Goal: Task Accomplishment & Management: Use online tool/utility

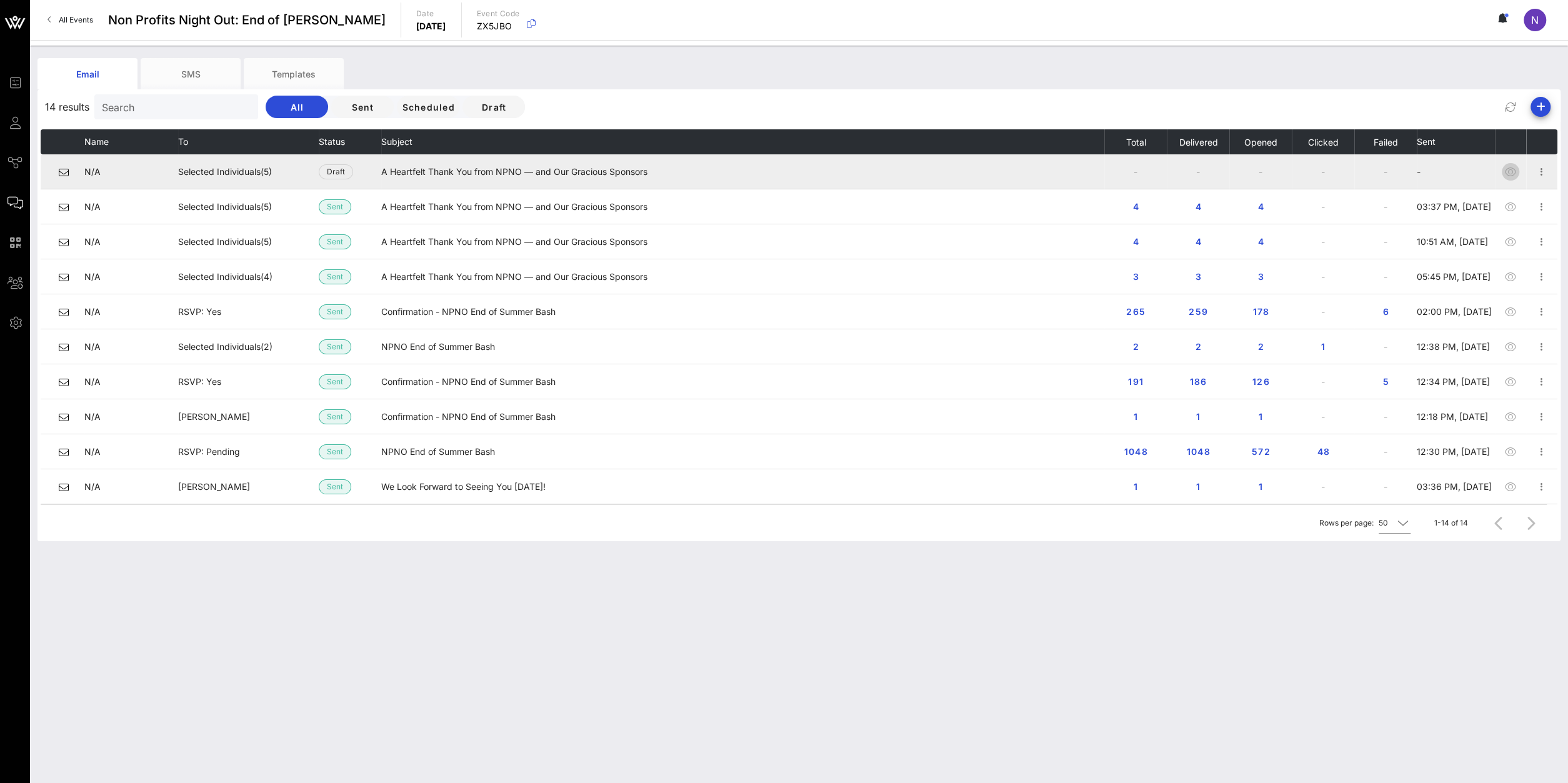
click at [1506, 178] on icon "button" at bounding box center [1510, 171] width 15 height 15
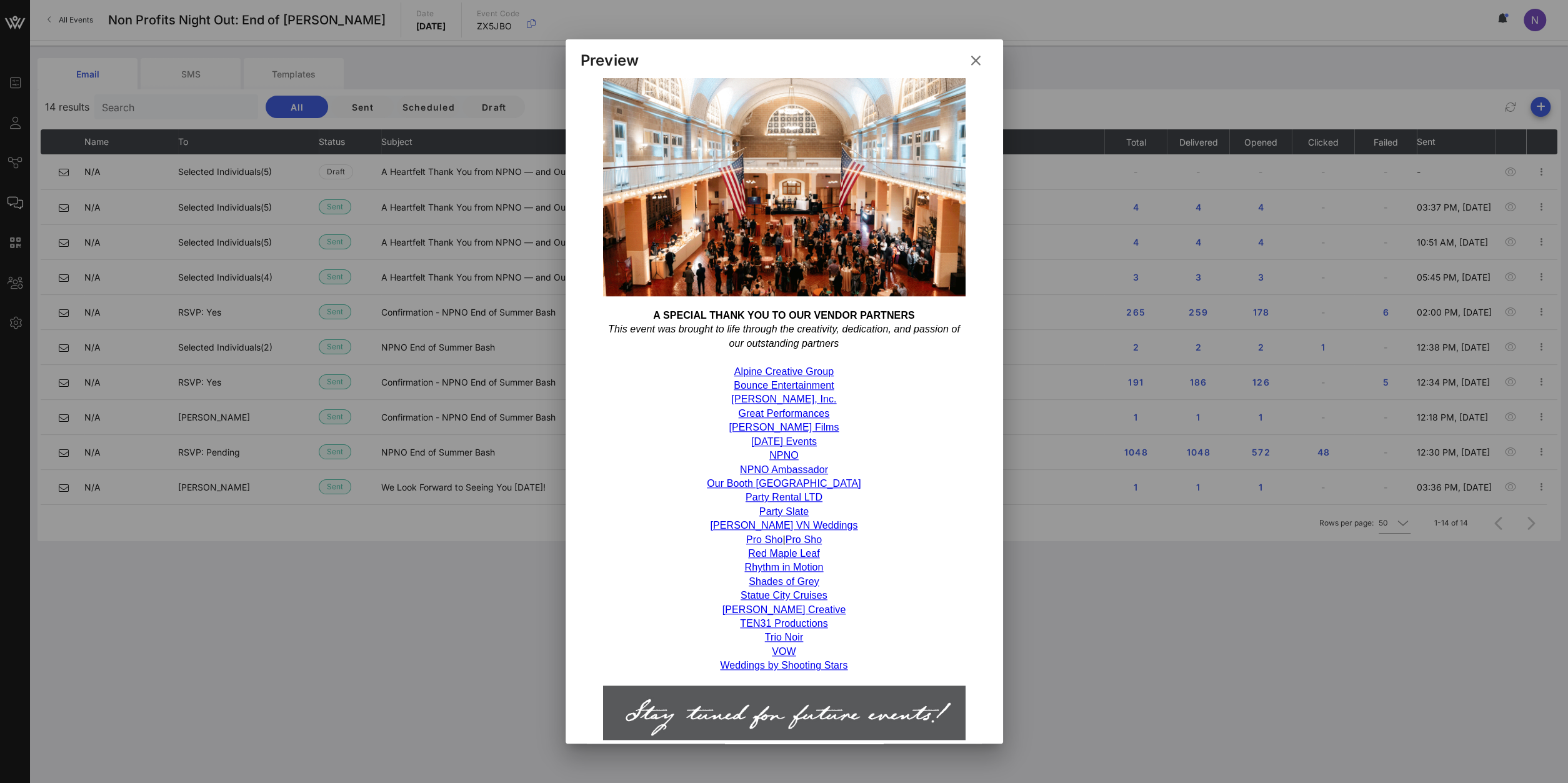
scroll to position [1138, 0]
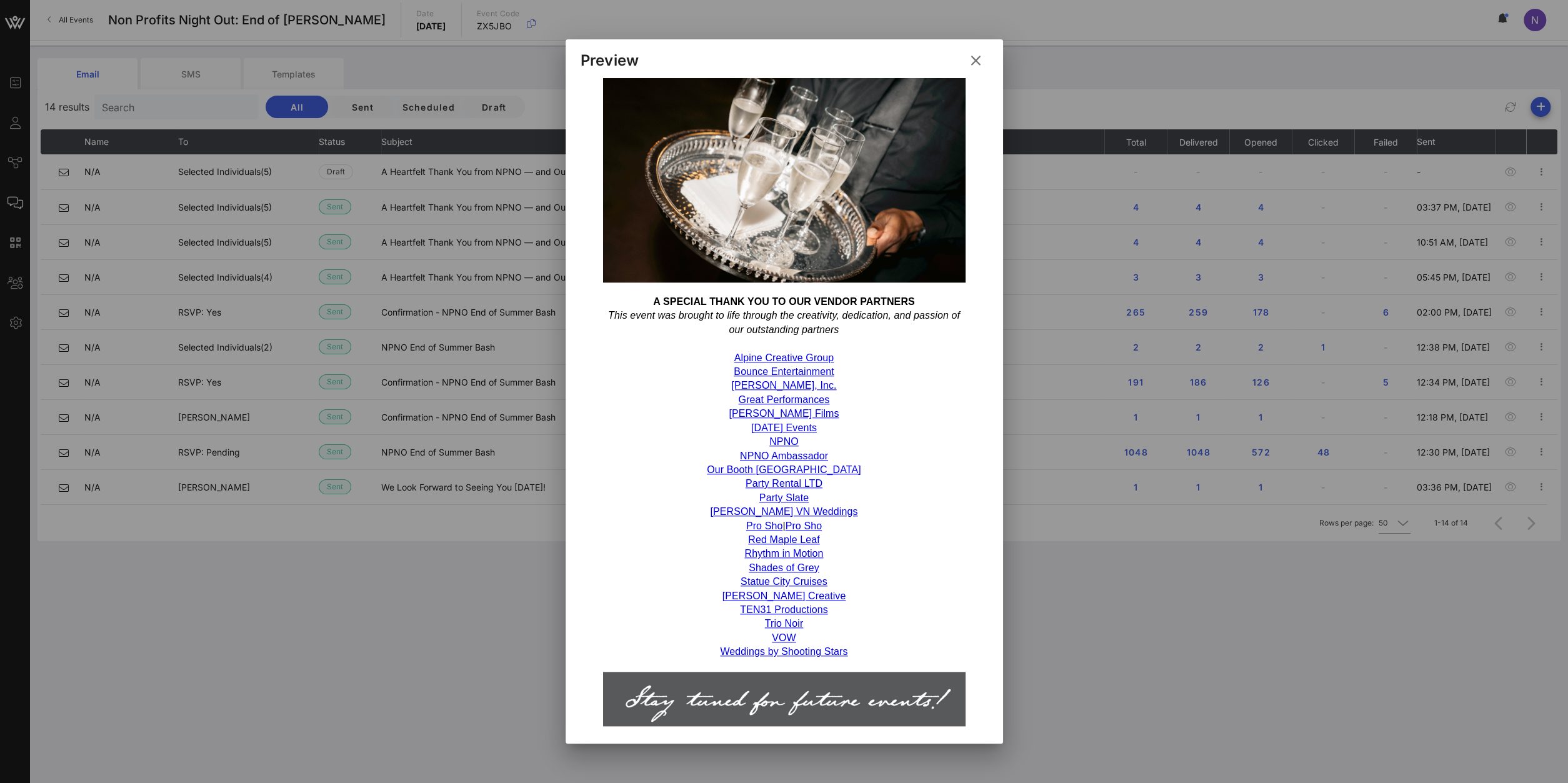
click at [976, 69] on icon at bounding box center [975, 61] width 20 height 19
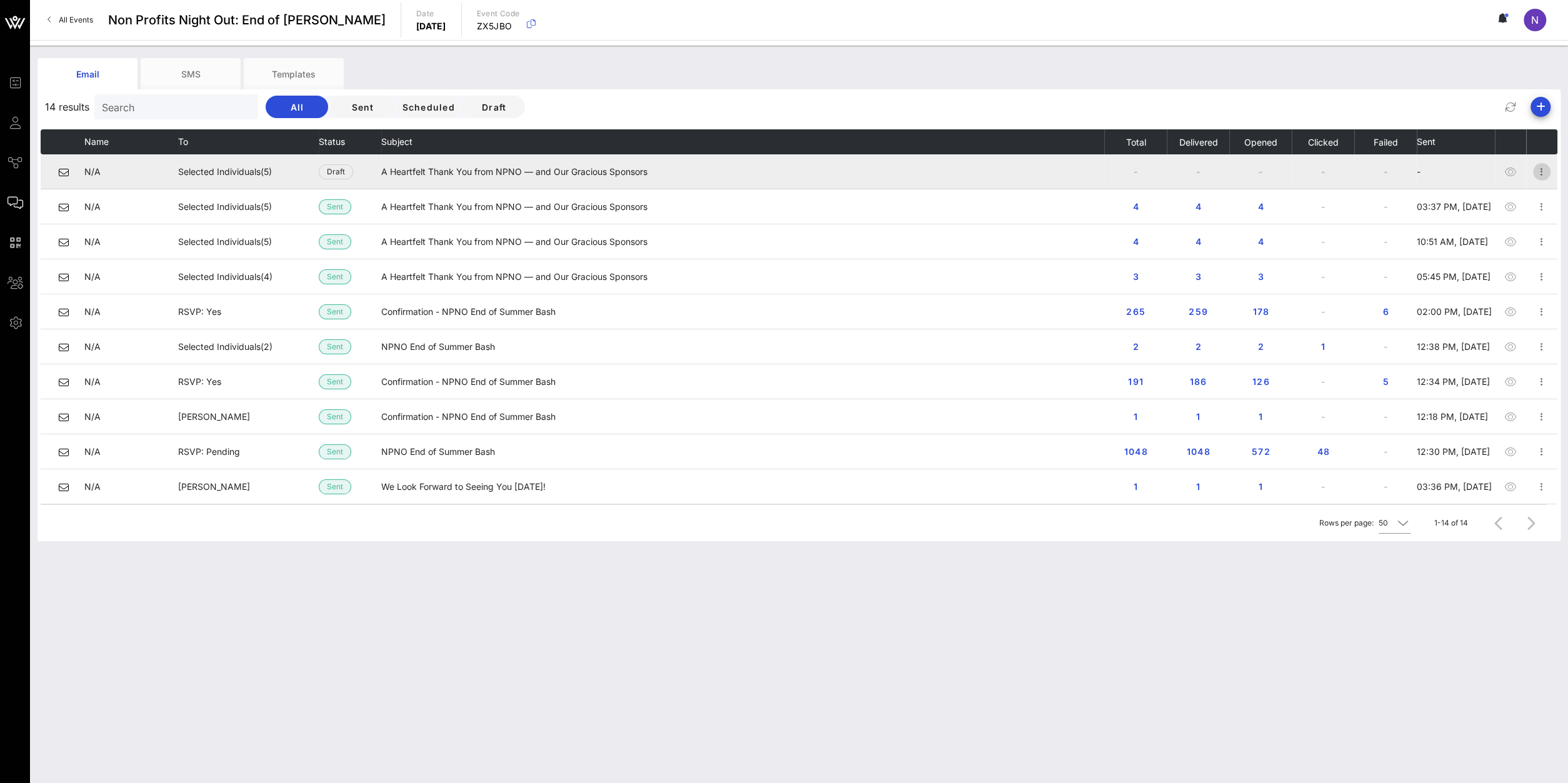
click at [1540, 170] on icon "button" at bounding box center [1541, 171] width 15 height 15
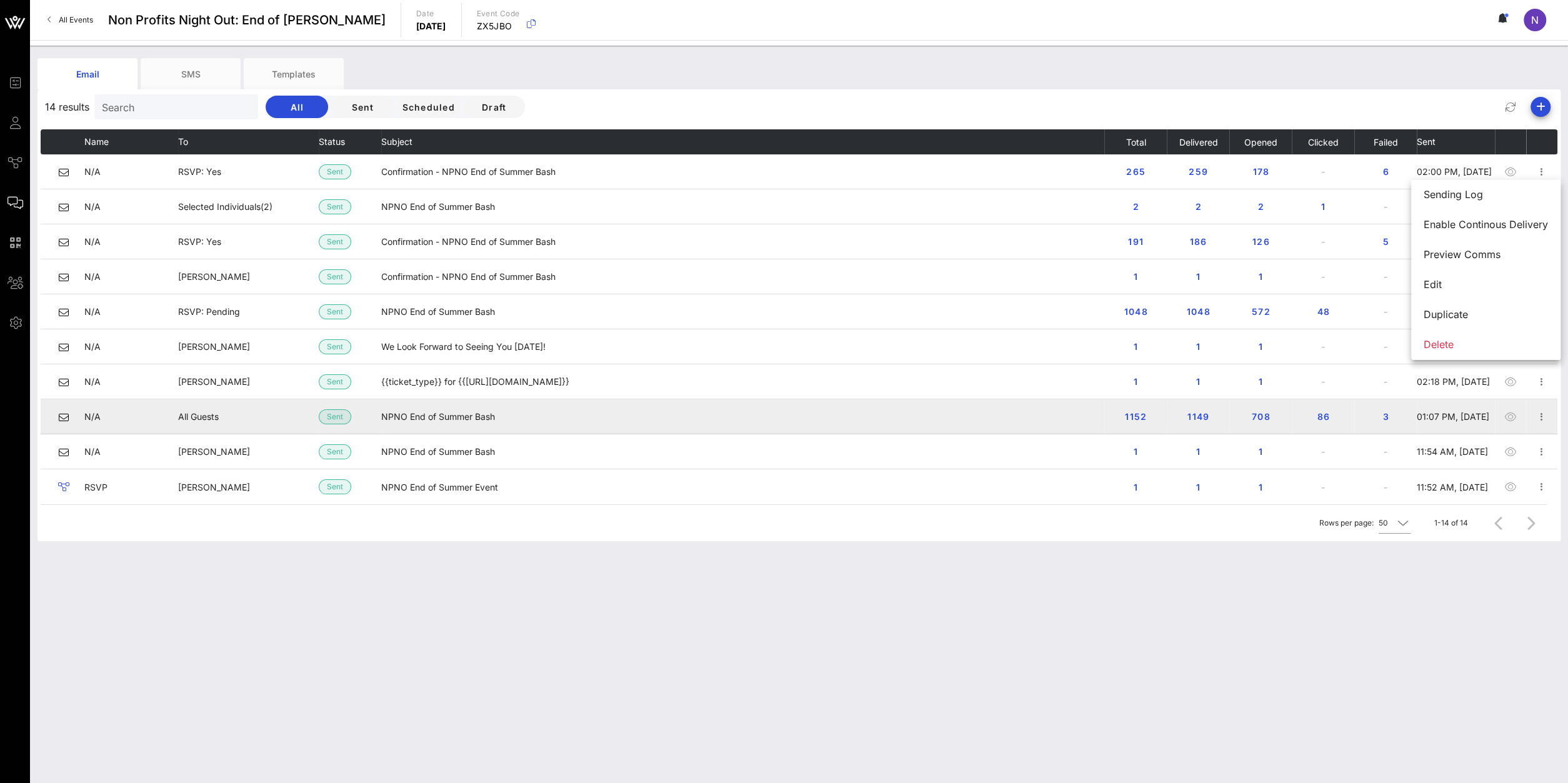
scroll to position [0, 0]
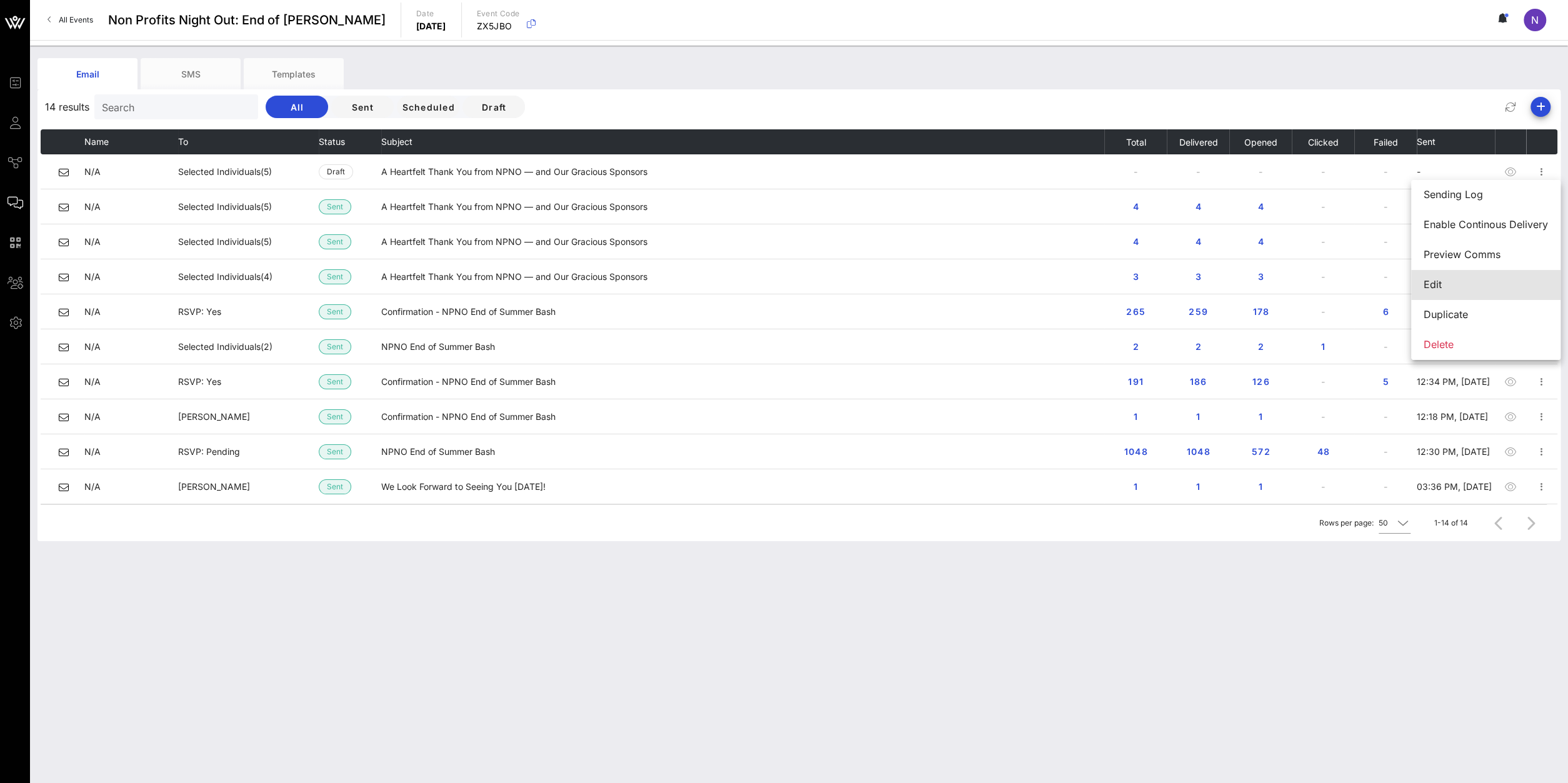
click at [1438, 290] on div "Edit" at bounding box center [1485, 284] width 124 height 12
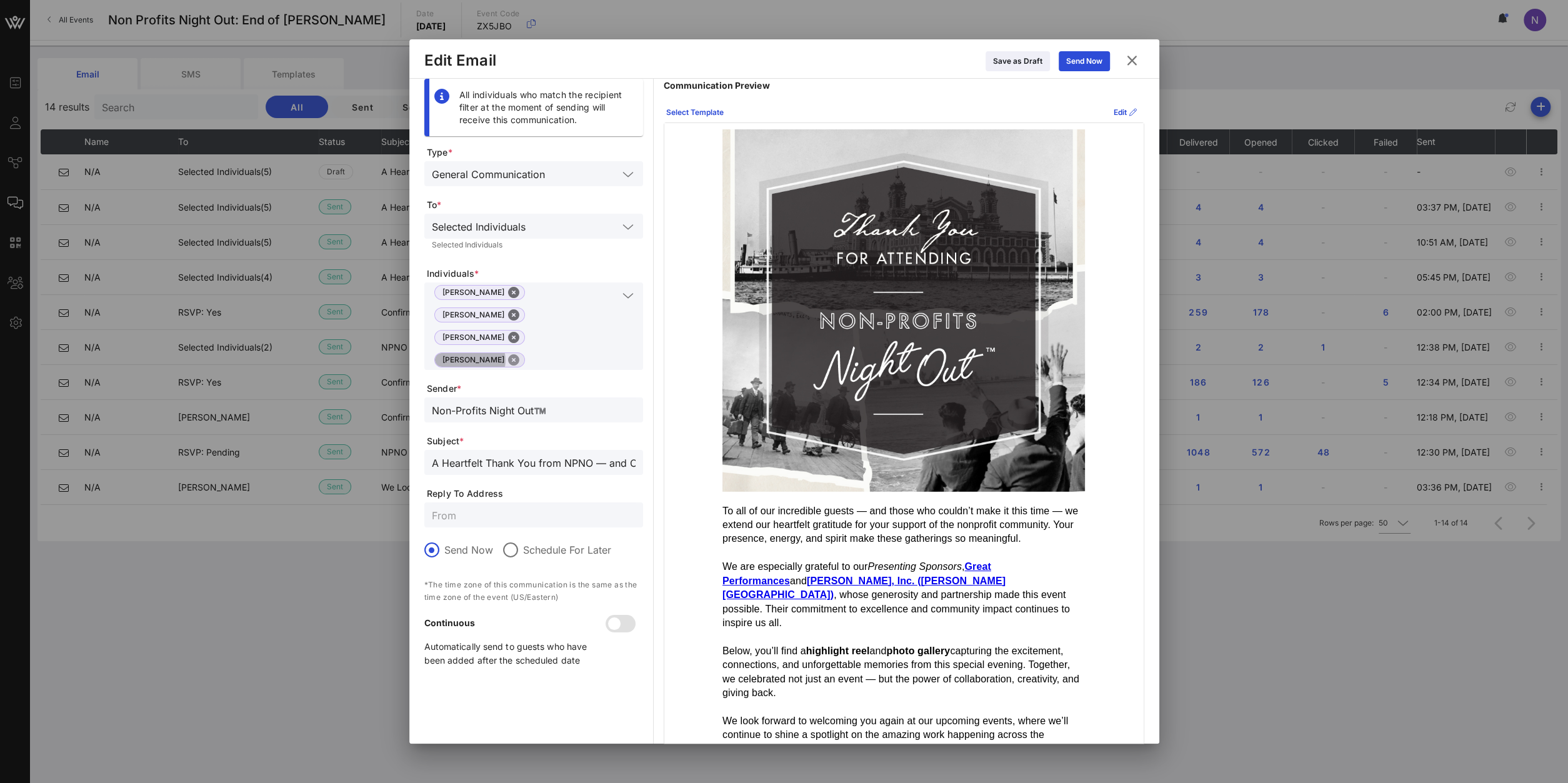
click at [520, 354] on button "Close" at bounding box center [513, 360] width 11 height 11
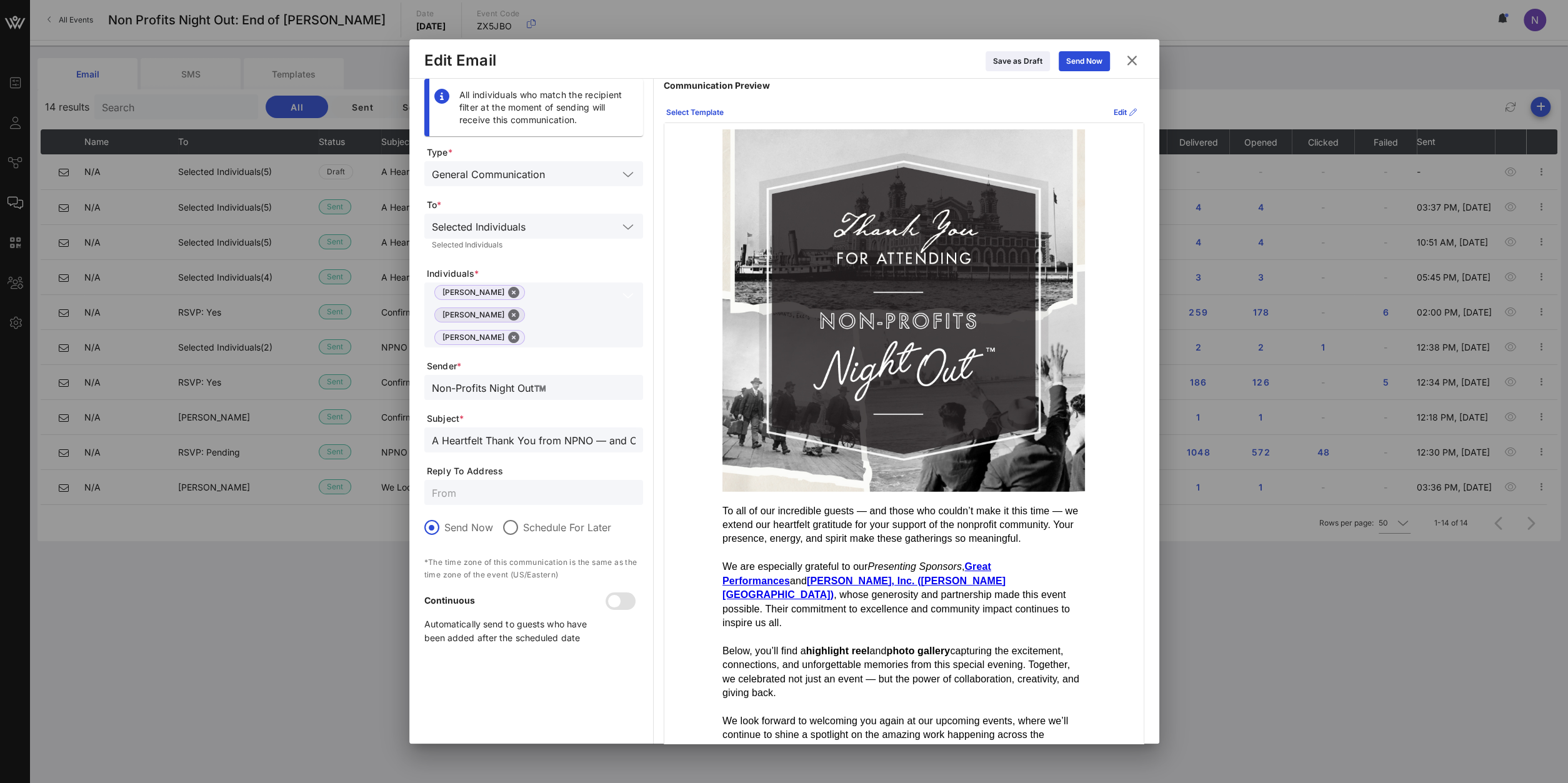
click at [520, 309] on button "Close" at bounding box center [513, 315] width 11 height 11
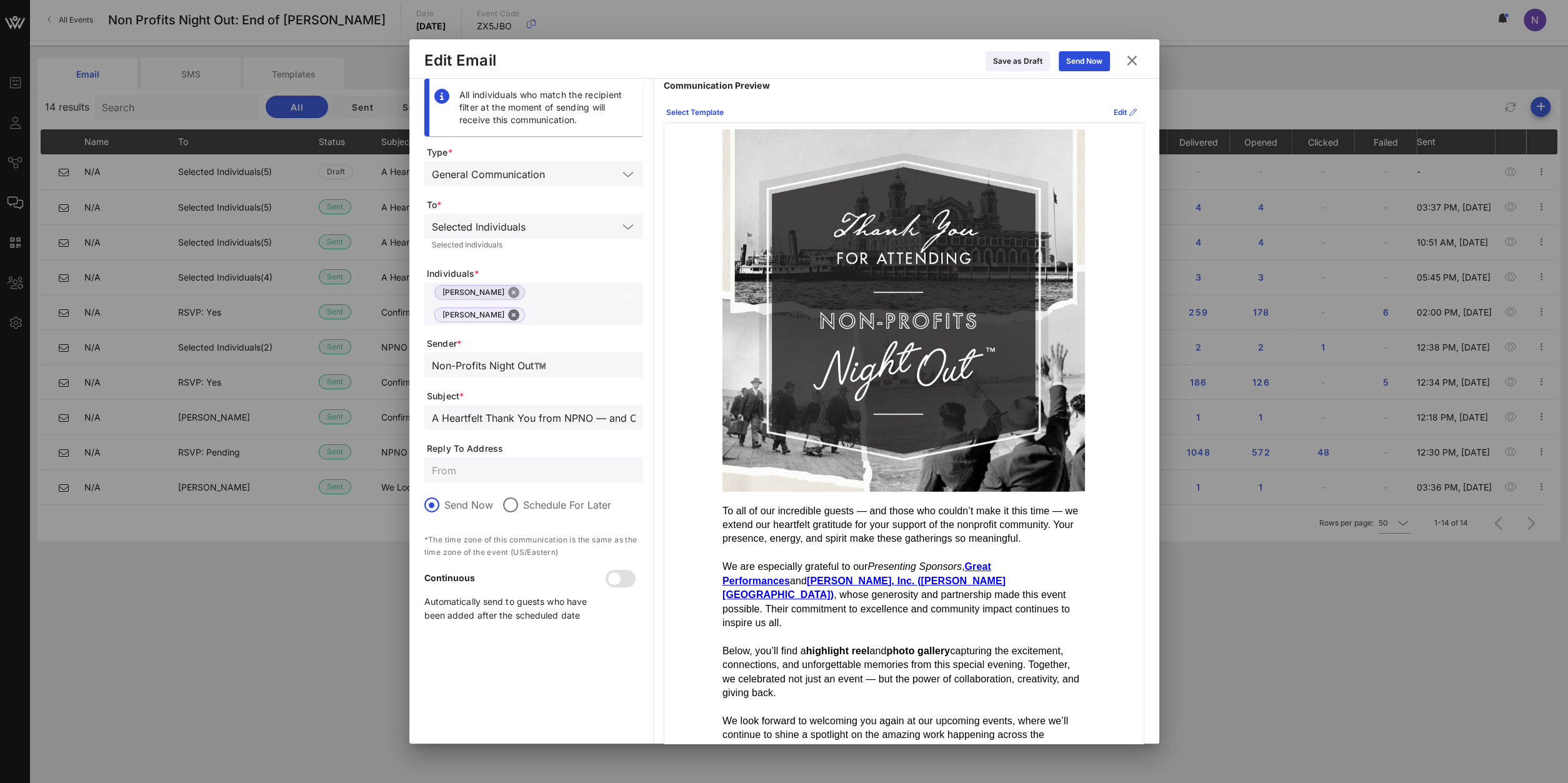
click at [508, 291] on button "Close" at bounding box center [513, 292] width 11 height 11
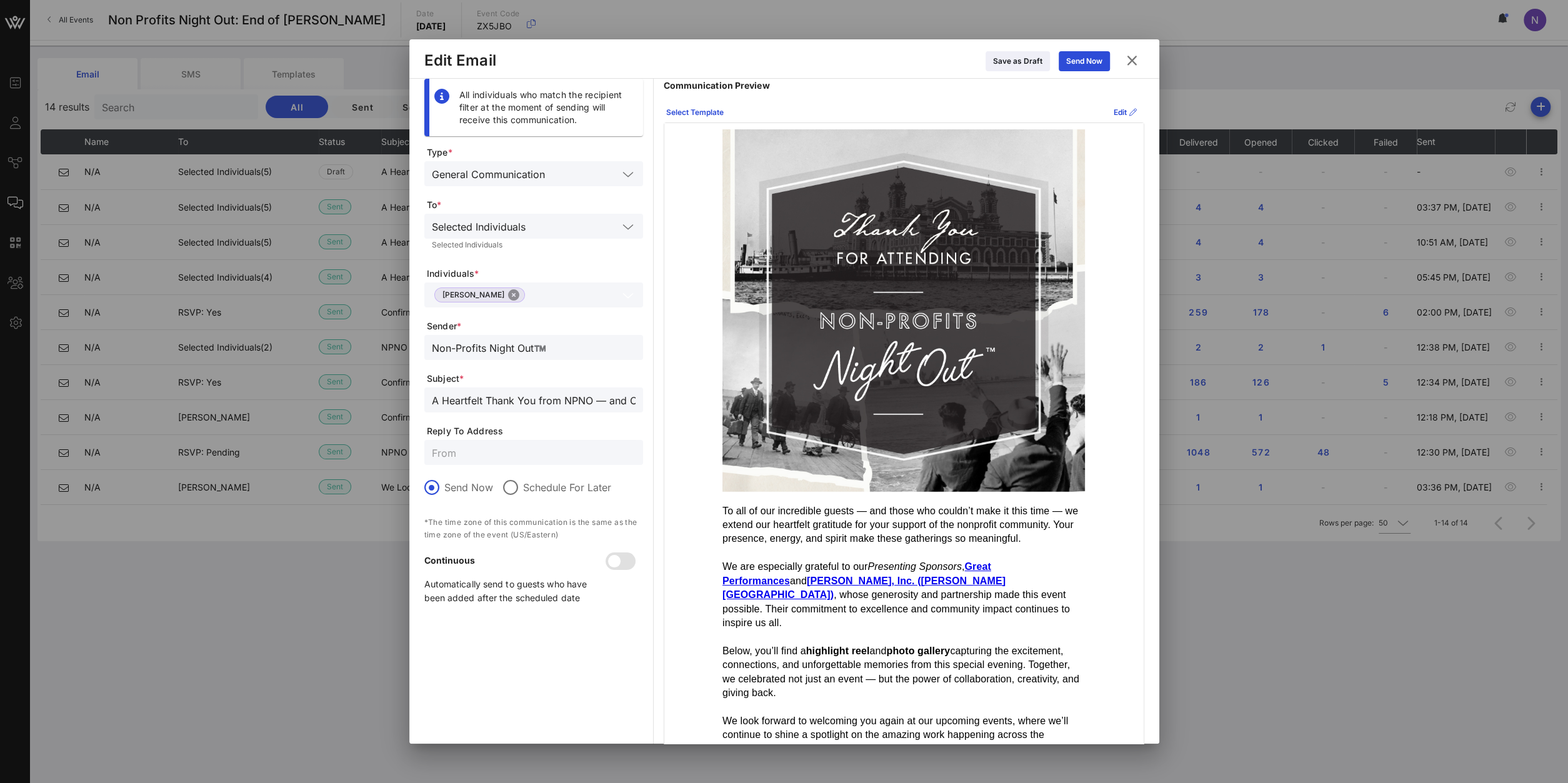
click at [513, 297] on button "Close" at bounding box center [513, 294] width 11 height 11
click at [565, 237] on div "Selected Individuals" at bounding box center [534, 227] width 204 height 25
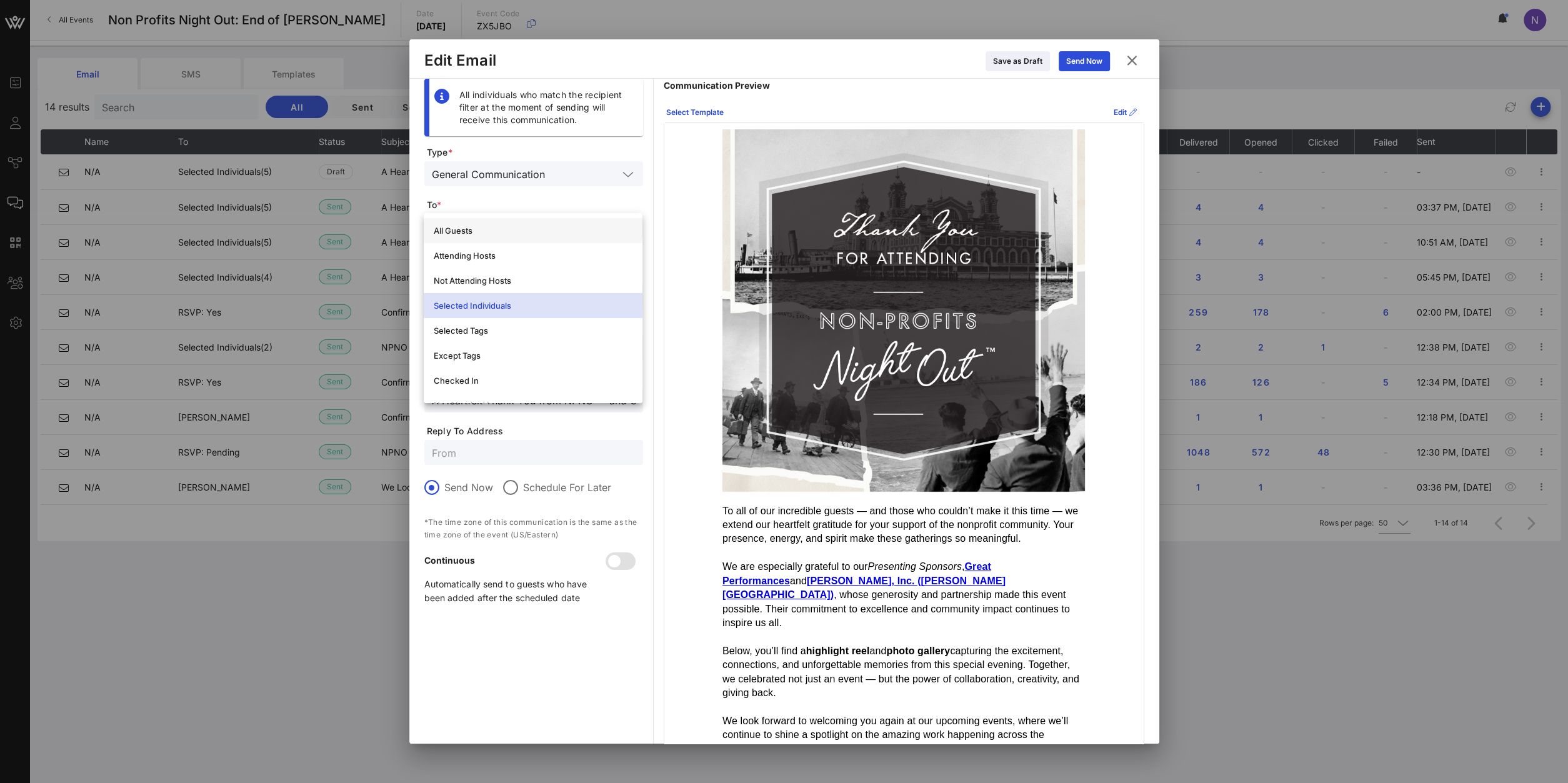
click at [492, 234] on div "All Guests" at bounding box center [533, 230] width 199 height 10
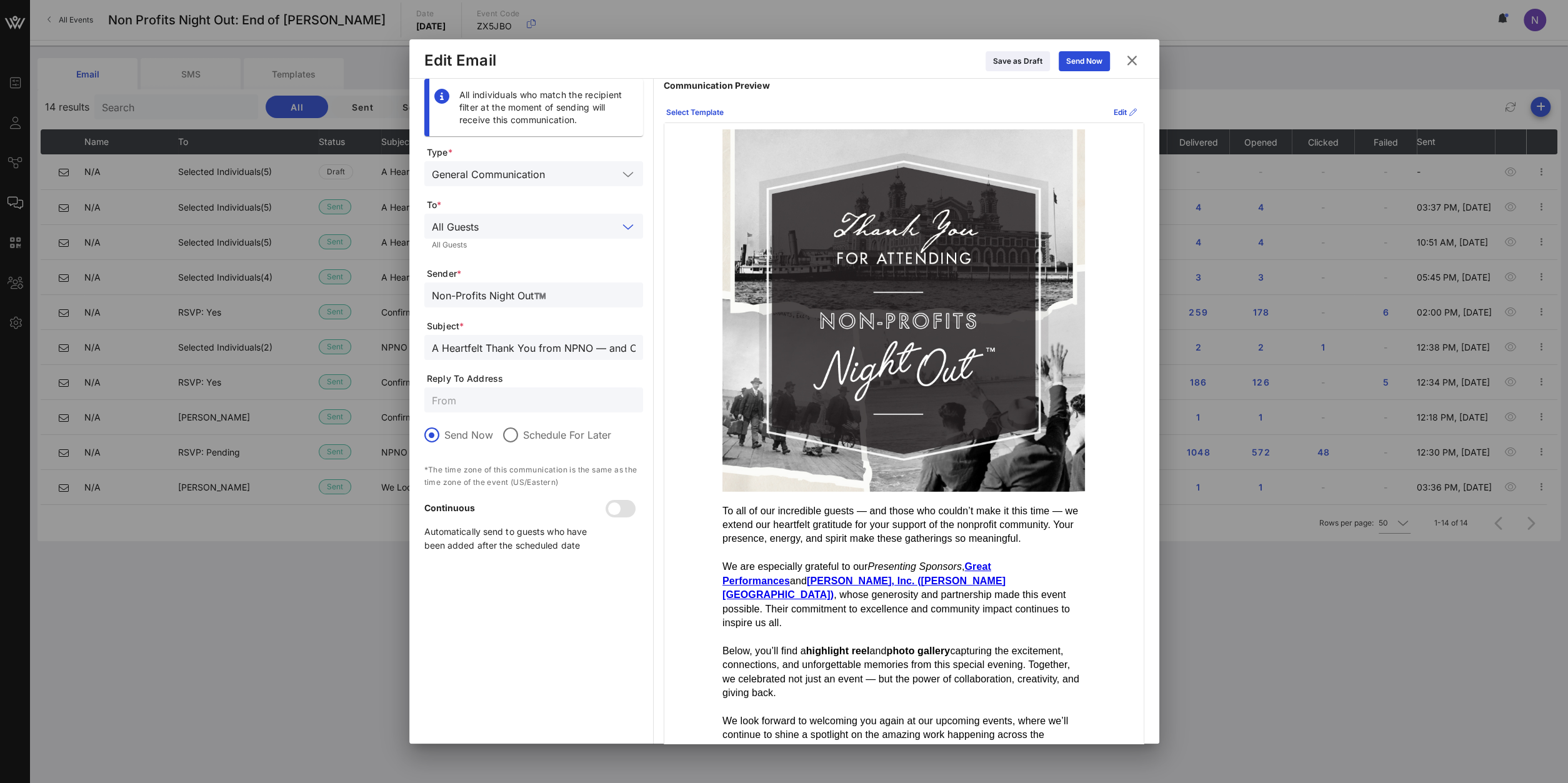
click at [633, 234] on div at bounding box center [628, 227] width 15 height 15
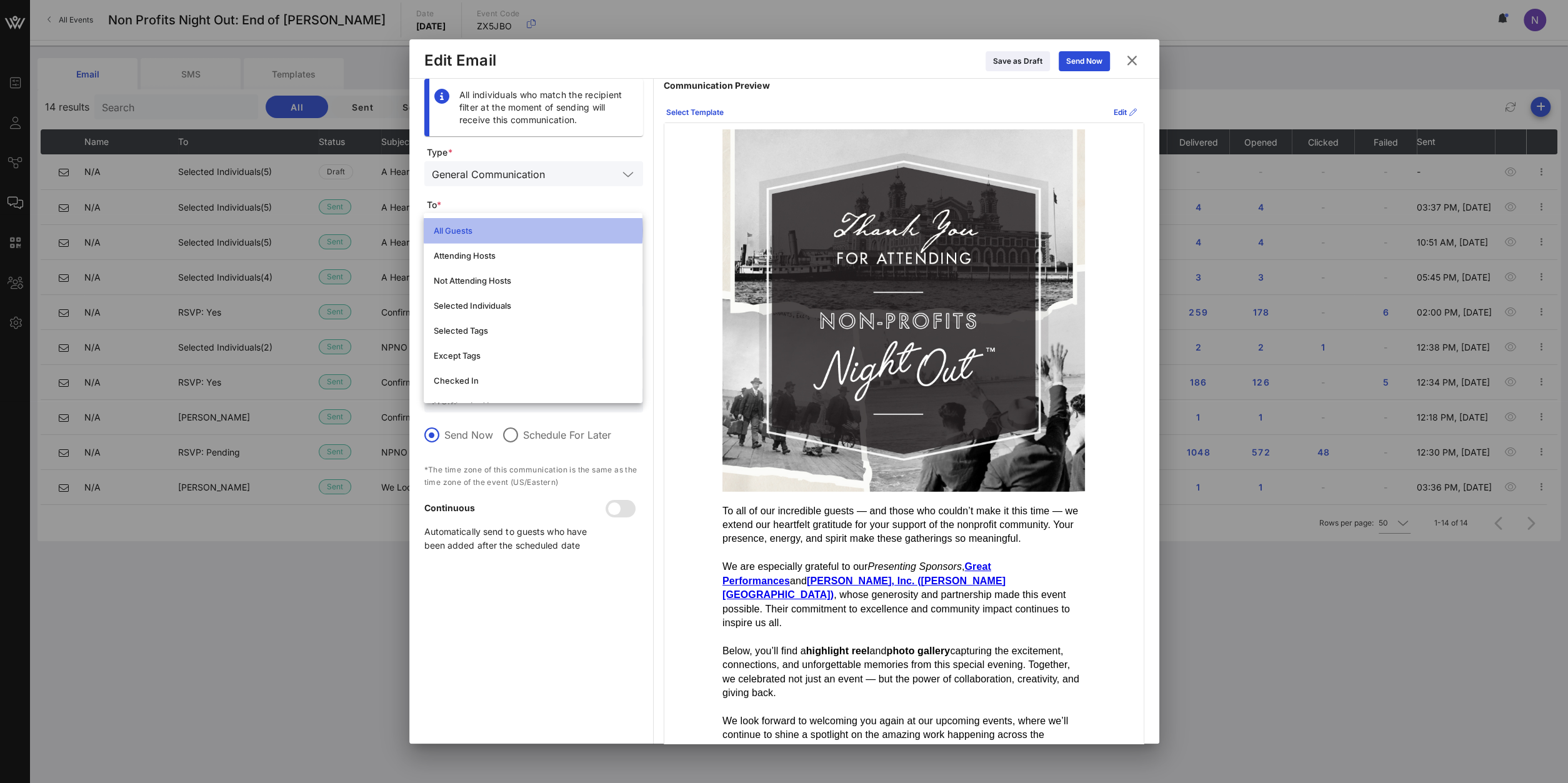
click at [490, 238] on div "All Guests" at bounding box center [533, 230] width 199 height 20
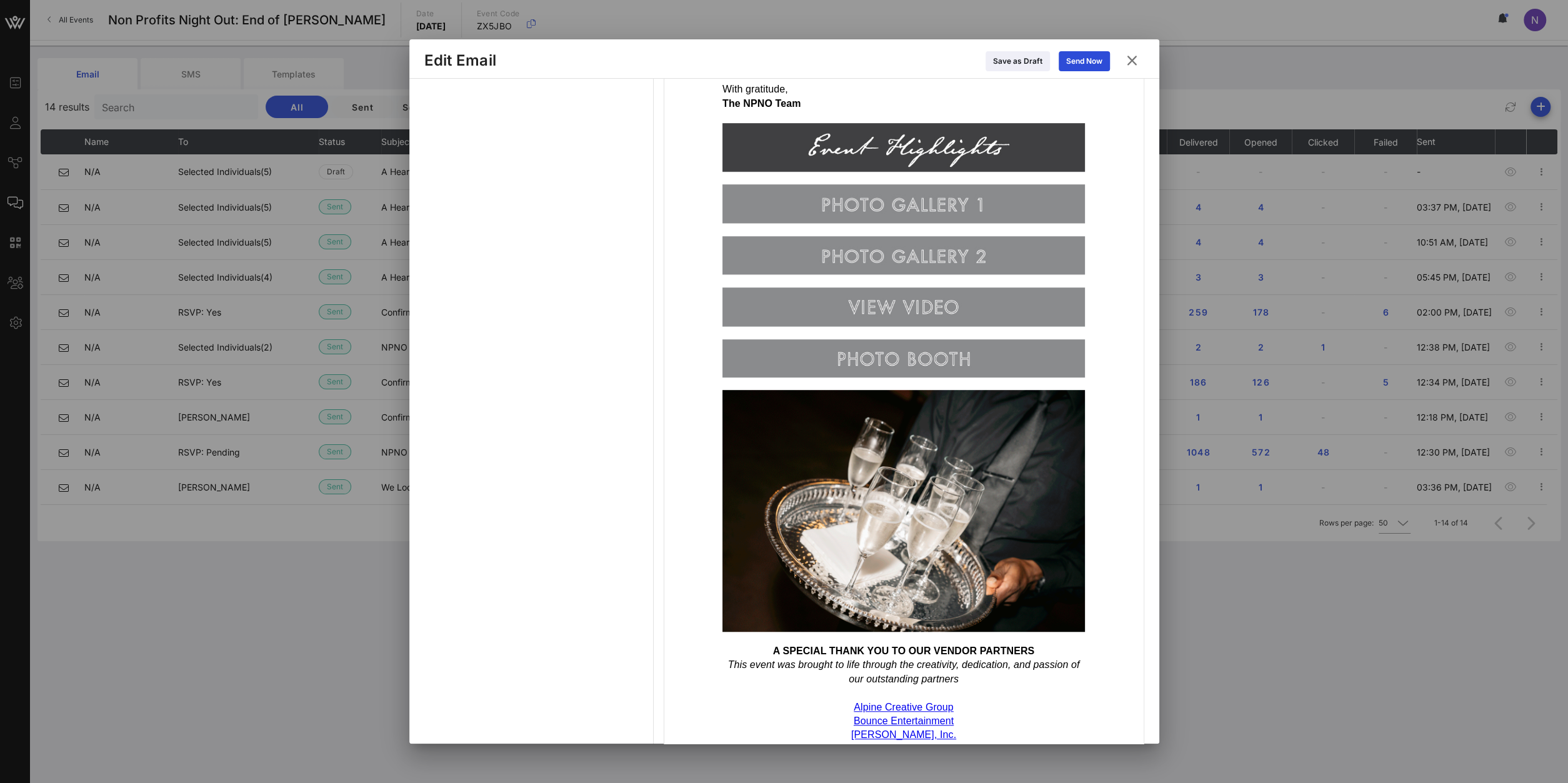
scroll to position [1022, 0]
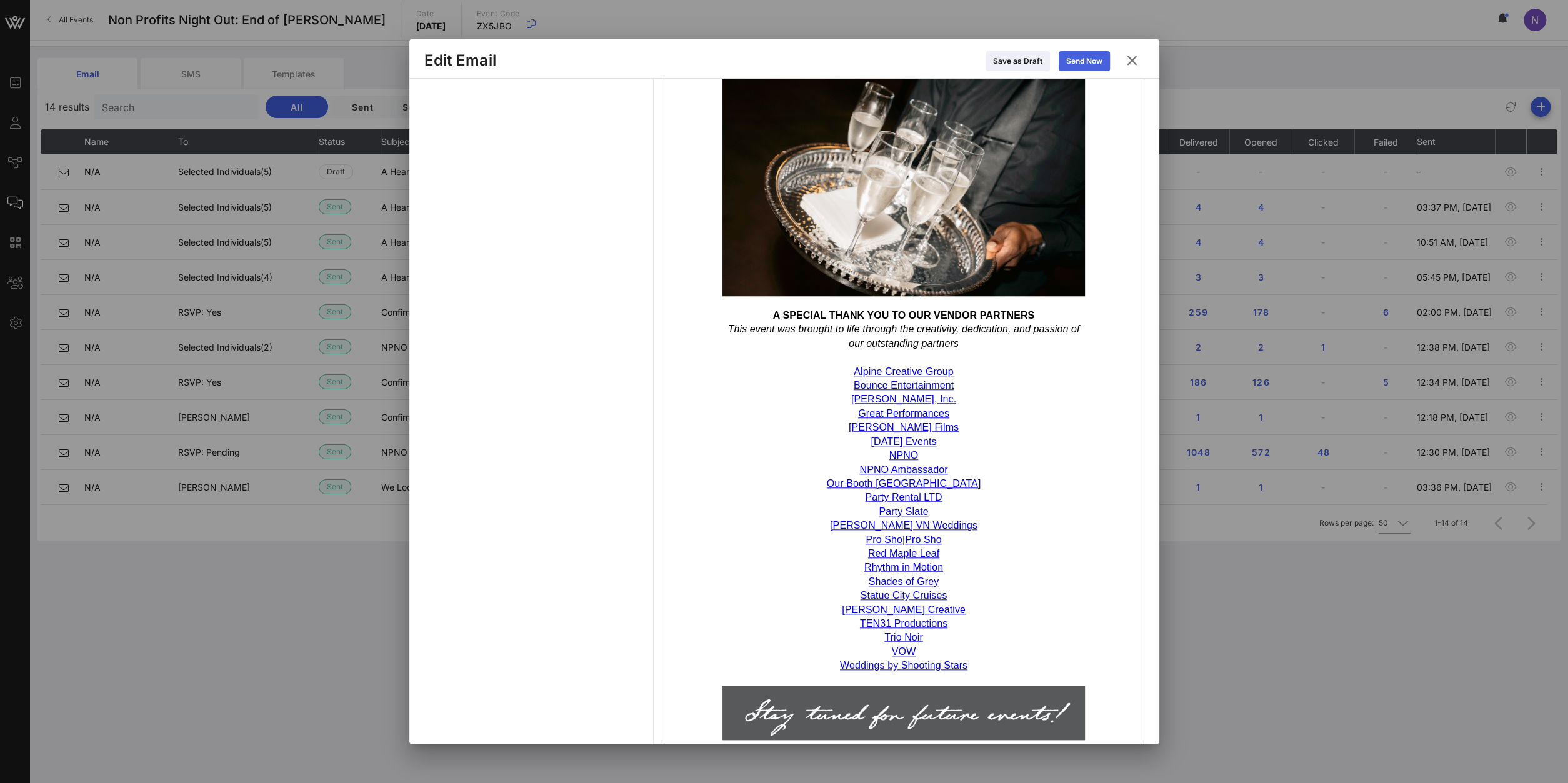
click at [1082, 65] on icon at bounding box center [1084, 61] width 9 height 8
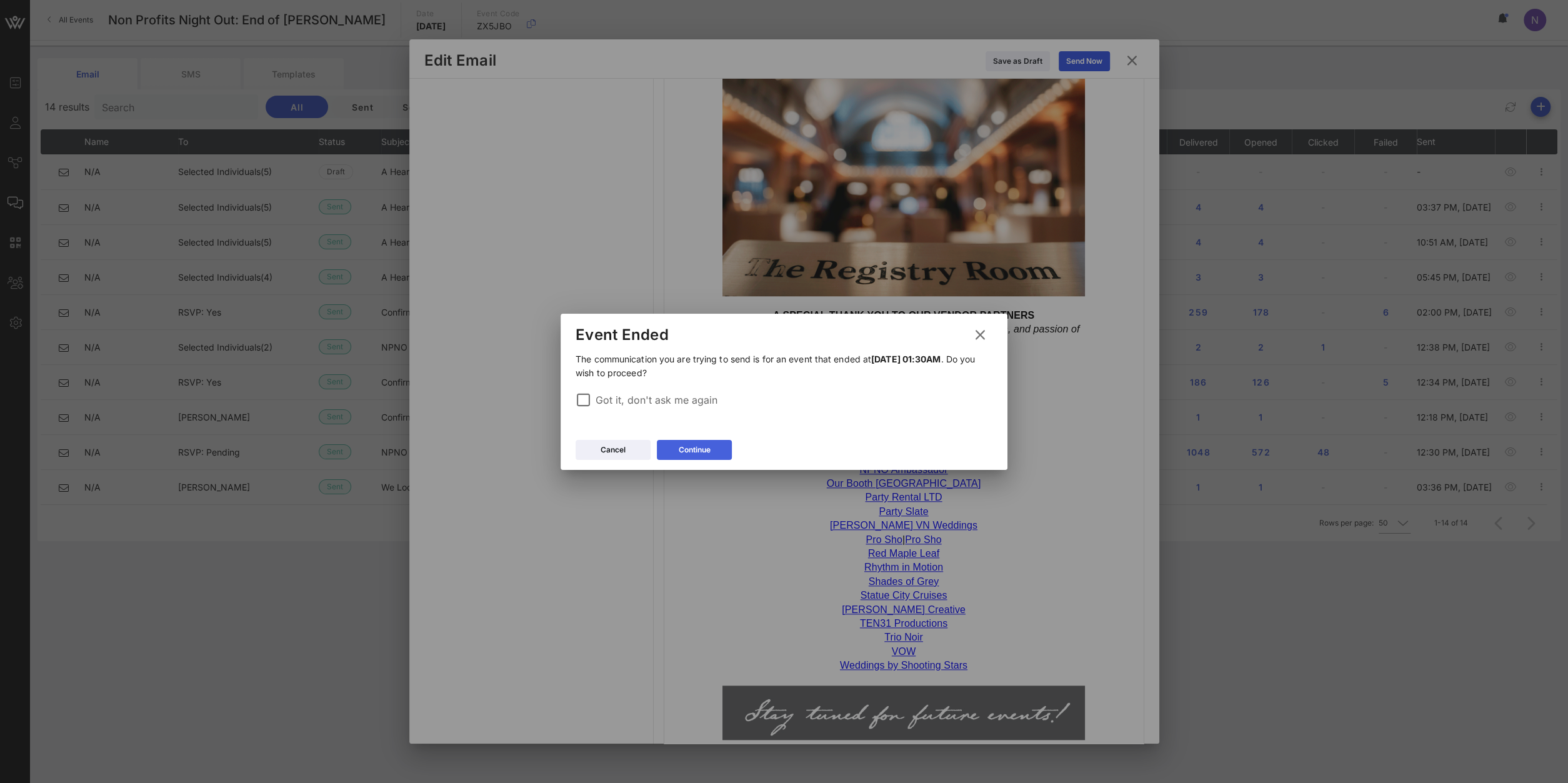
click at [677, 448] on button "Continue" at bounding box center [694, 449] width 75 height 20
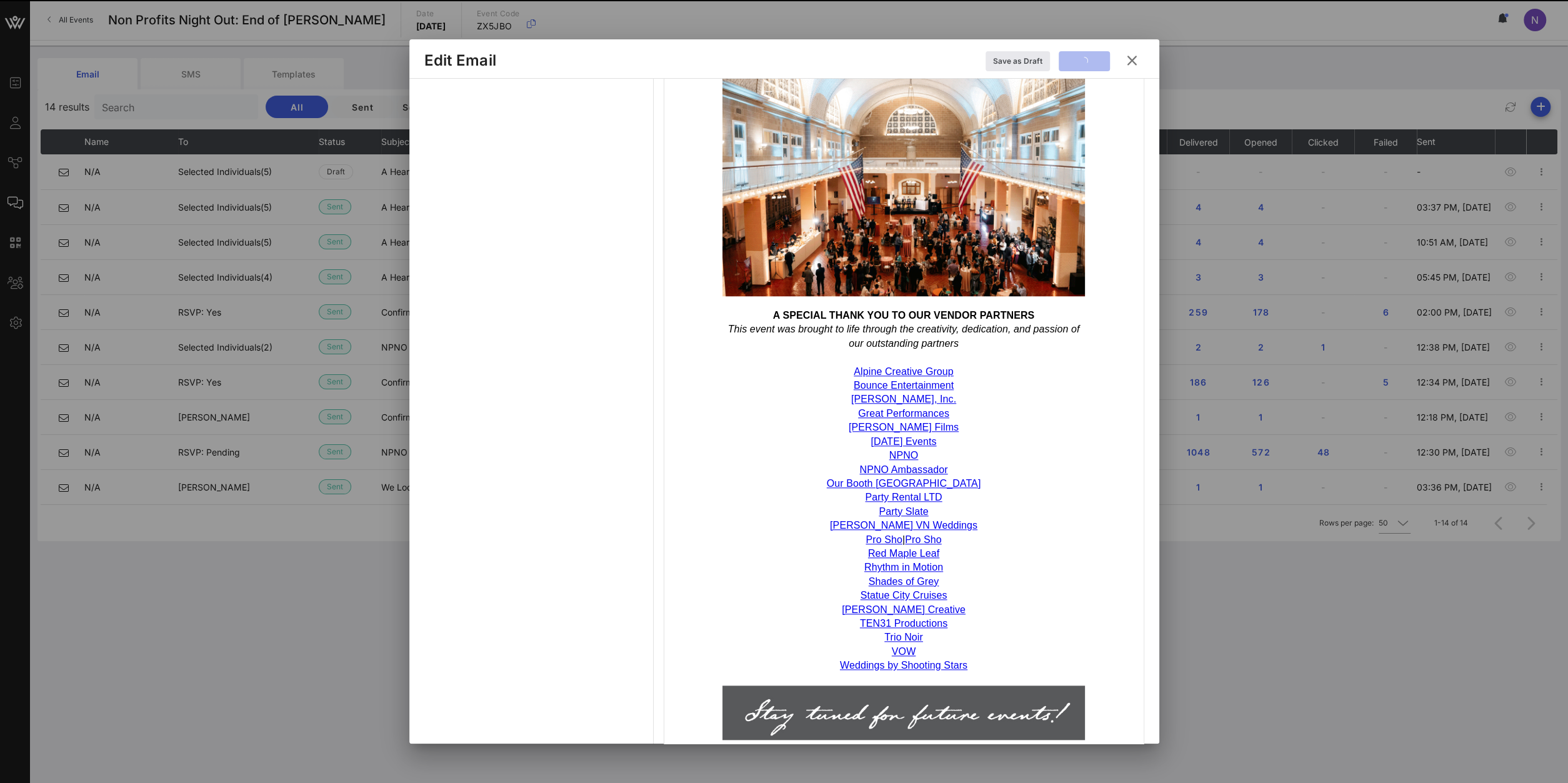
scroll to position [0, 0]
